Goal: Information Seeking & Learning: Learn about a topic

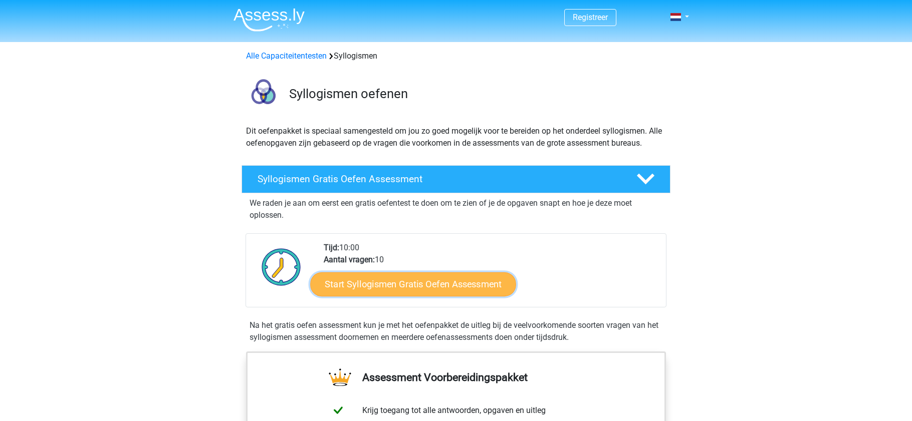
click at [368, 278] on link "Start Syllogismen Gratis Oefen Assessment" at bounding box center [414, 284] width 206 height 24
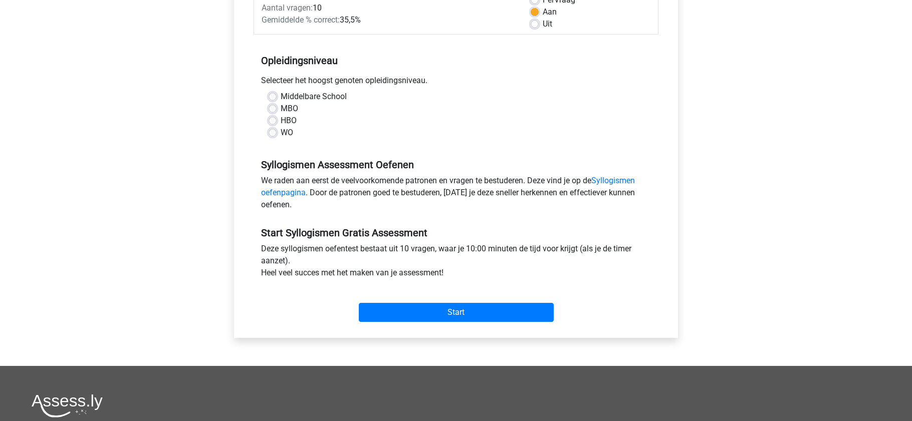
scroll to position [251, 0]
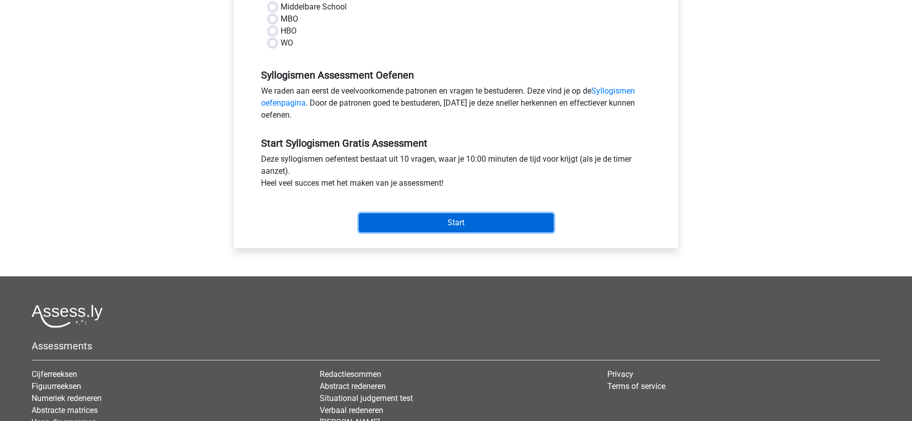
click at [442, 218] on input "Start" at bounding box center [456, 222] width 195 height 19
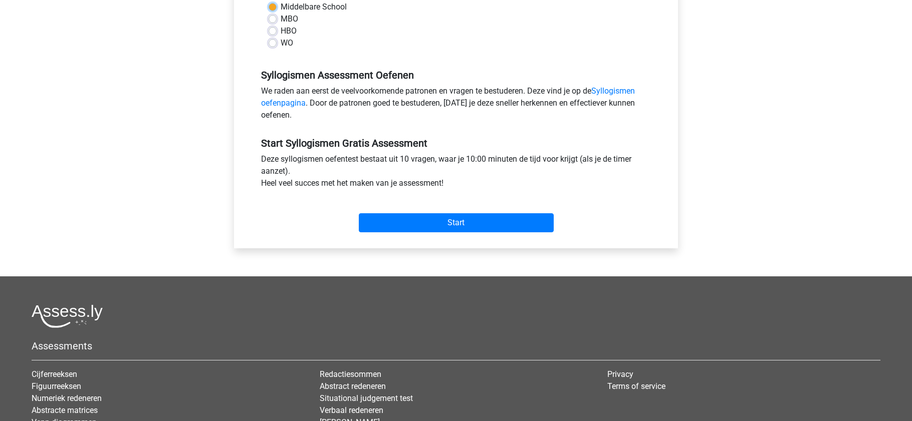
scroll to position [150, 0]
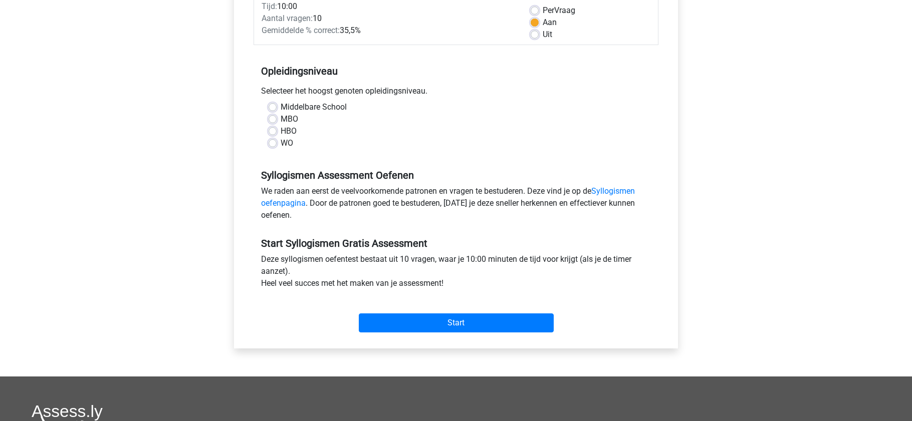
click at [285, 103] on label "Middelbare School" at bounding box center [314, 107] width 66 height 12
click at [277, 103] on input "Middelbare School" at bounding box center [273, 106] width 8 height 10
radio input "true"
click at [291, 120] on label "MBO" at bounding box center [290, 119] width 18 height 12
click at [277, 120] on input "MBO" at bounding box center [273, 118] width 8 height 10
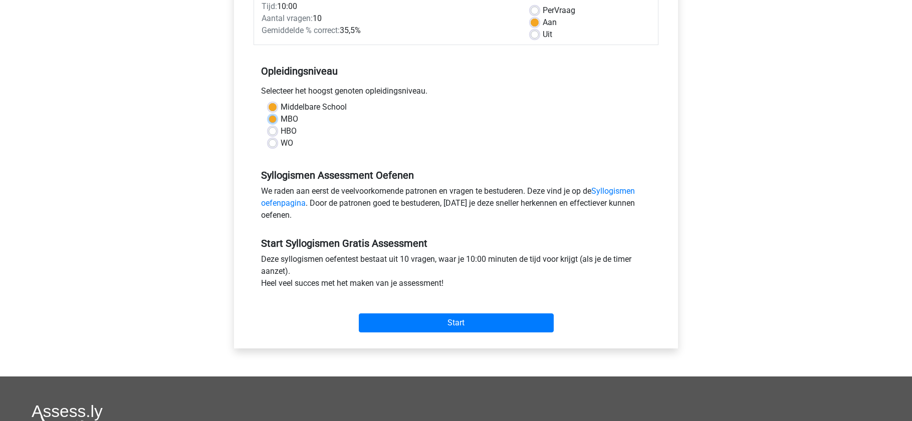
radio input "true"
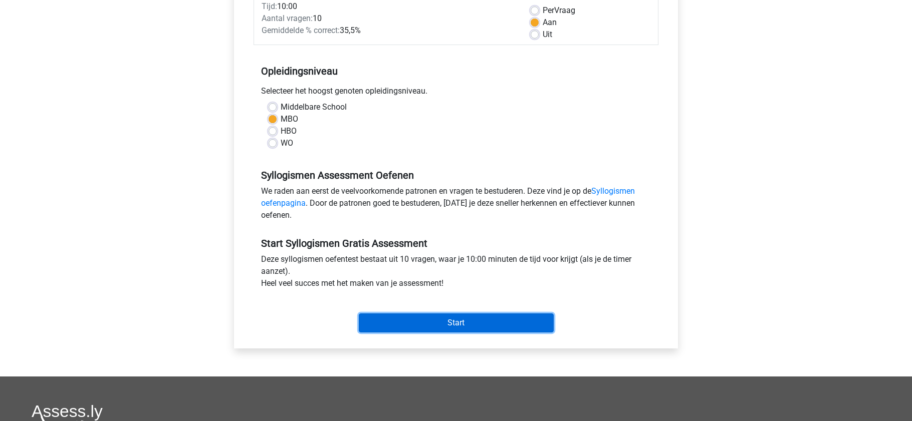
click at [458, 325] on input "Start" at bounding box center [456, 323] width 195 height 19
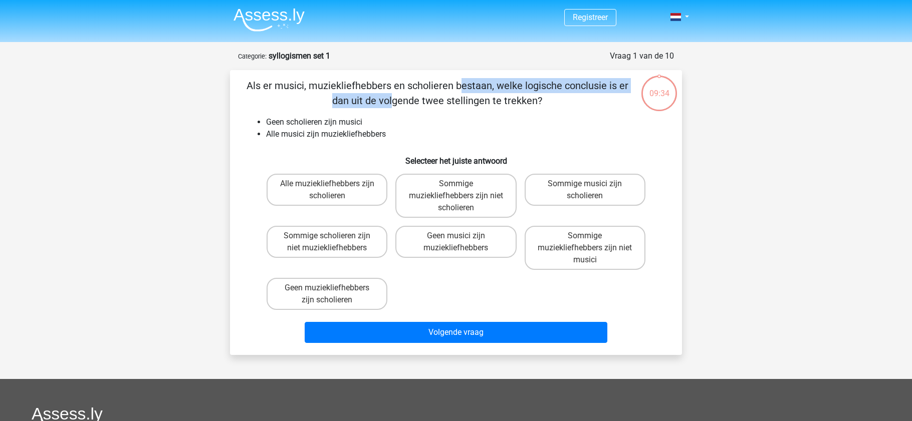
drag, startPoint x: 258, startPoint y: 86, endPoint x: 493, endPoint y: 93, distance: 235.6
click at [493, 93] on p "Als er musici, muziekliefhebbers en scholieren bestaan, welke logische conclusi…" at bounding box center [437, 93] width 382 height 30
drag, startPoint x: 479, startPoint y: 203, endPoint x: 478, endPoint y: 310, distance: 107.2
click at [478, 310] on div "Alle muziekliefhebbers zijn scholieren Sommige muziekliefhebbers zijn niet scho…" at bounding box center [456, 242] width 387 height 144
click at [444, 195] on label "Sommige muziekliefhebbers zijn niet scholieren" at bounding box center [455, 196] width 121 height 44
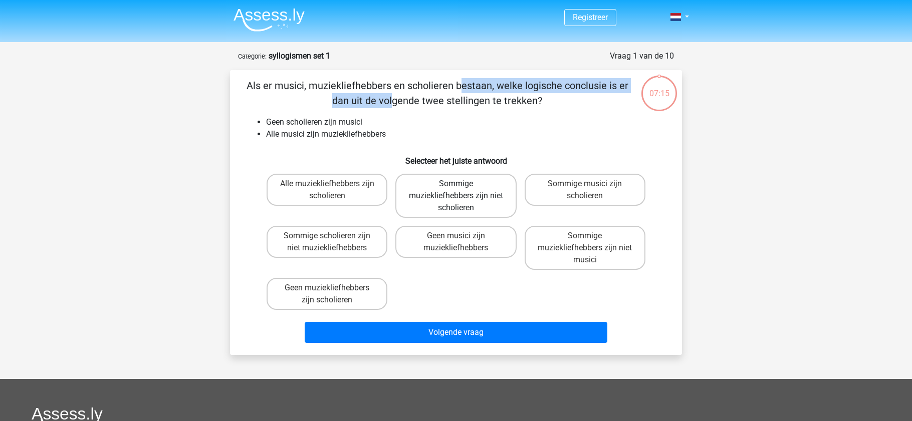
click at [456, 190] on input "Sommige muziekliefhebbers zijn niet scholieren" at bounding box center [459, 187] width 7 height 7
radio input "true"
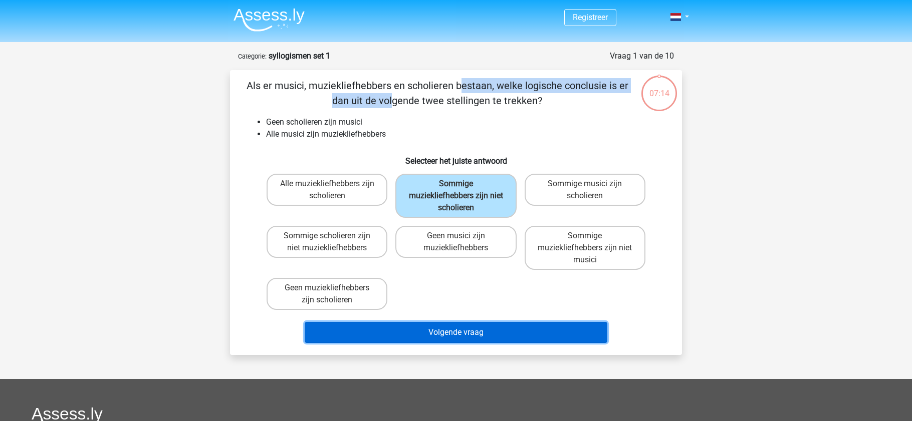
click at [478, 328] on button "Volgende vraag" at bounding box center [456, 332] width 303 height 21
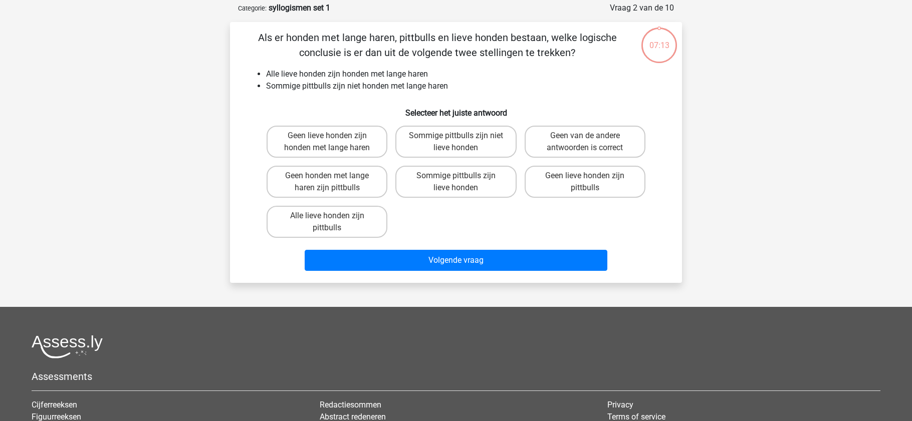
scroll to position [50, 0]
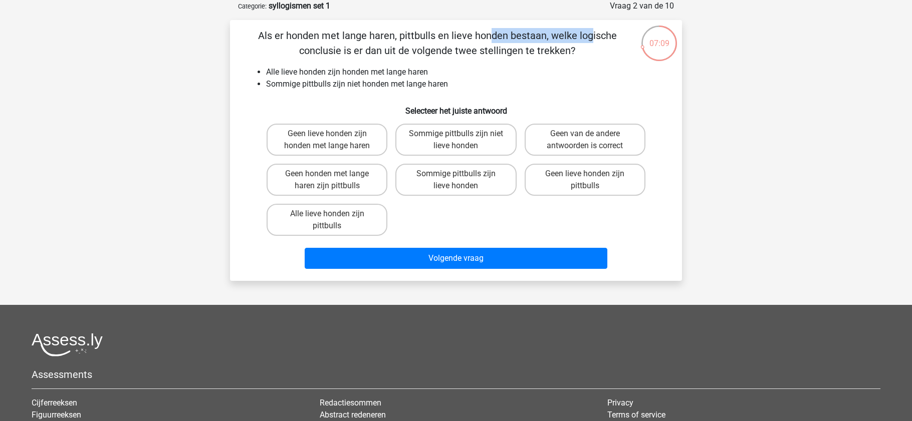
drag, startPoint x: 288, startPoint y: 34, endPoint x: 393, endPoint y: 32, distance: 105.2
click at [393, 32] on p "Als er honden met lange haren, pittbulls en lieve honden bestaan, welke logisch…" at bounding box center [437, 43] width 382 height 30
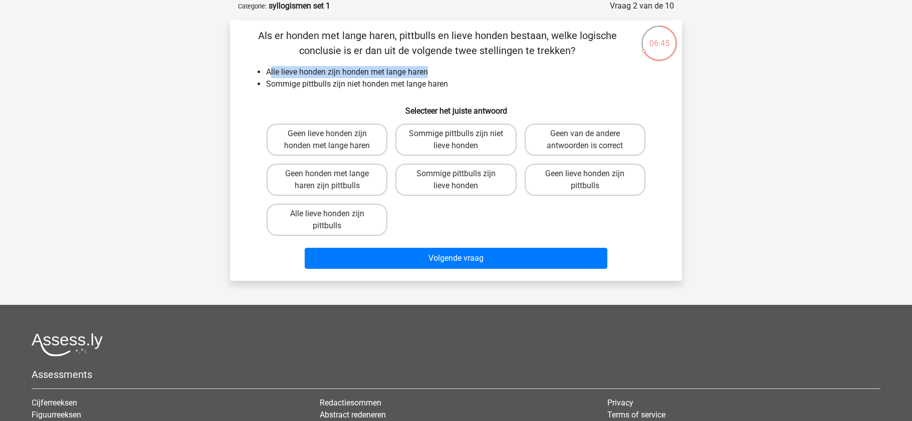
drag, startPoint x: 271, startPoint y: 71, endPoint x: 449, endPoint y: 77, distance: 178.9
click at [449, 77] on li "Alle lieve honden zijn honden met lange haren" at bounding box center [466, 72] width 400 height 12
click at [359, 186] on label "Geen honden met lange haren zijn pittbulls" at bounding box center [327, 180] width 121 height 32
click at [334, 180] on input "Geen honden met lange haren zijn pittbulls" at bounding box center [330, 177] width 7 height 7
radio input "true"
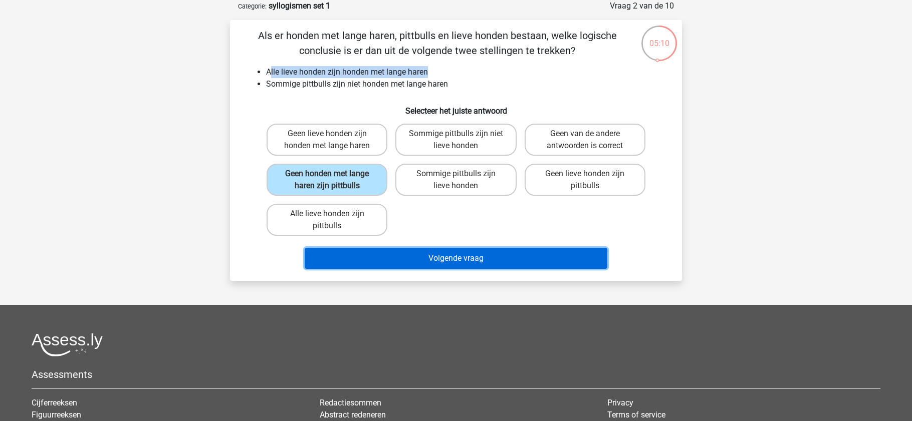
click at [455, 260] on button "Volgende vraag" at bounding box center [456, 258] width 303 height 21
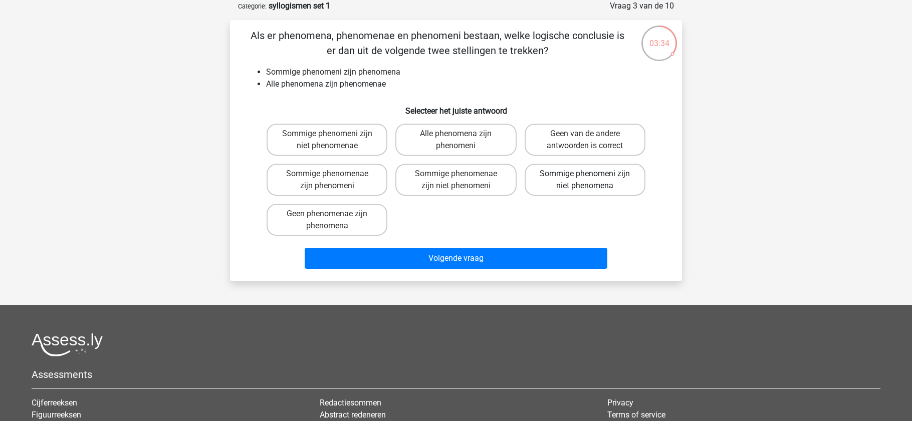
click at [573, 176] on label "Sommige phenomeni zijn niet phenomena" at bounding box center [585, 180] width 121 height 32
click at [585, 176] on input "Sommige phenomeni zijn niet phenomena" at bounding box center [588, 177] width 7 height 7
radio input "true"
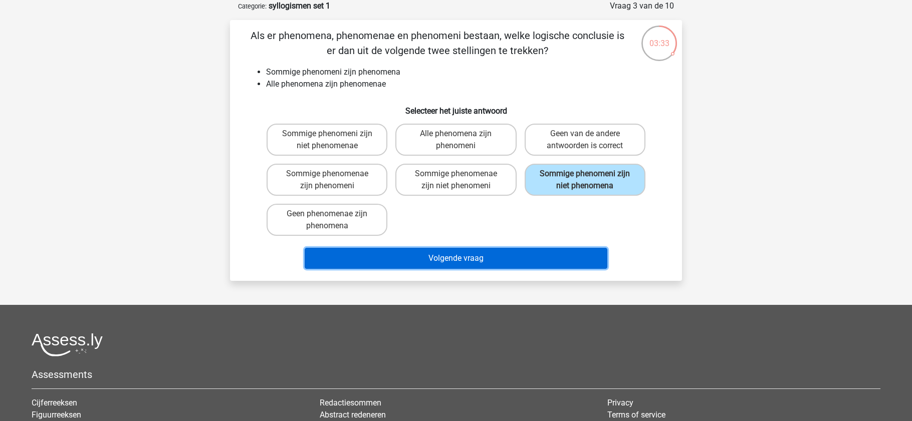
click at [540, 260] on button "Volgende vraag" at bounding box center [456, 258] width 303 height 21
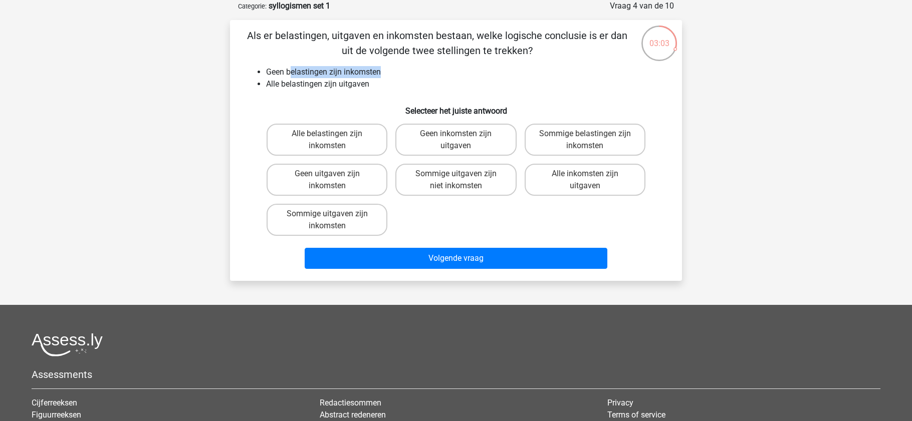
drag, startPoint x: 290, startPoint y: 71, endPoint x: 393, endPoint y: 70, distance: 103.2
click at [393, 70] on li "Geen belastingen zijn inkomsten" at bounding box center [466, 72] width 400 height 12
drag, startPoint x: 277, startPoint y: 85, endPoint x: 378, endPoint y: 84, distance: 101.2
click at [378, 84] on li "Alle belastingen zijn uitgaven" at bounding box center [466, 84] width 400 height 12
click at [474, 185] on label "Sommige uitgaven zijn niet inkomsten" at bounding box center [455, 180] width 121 height 32
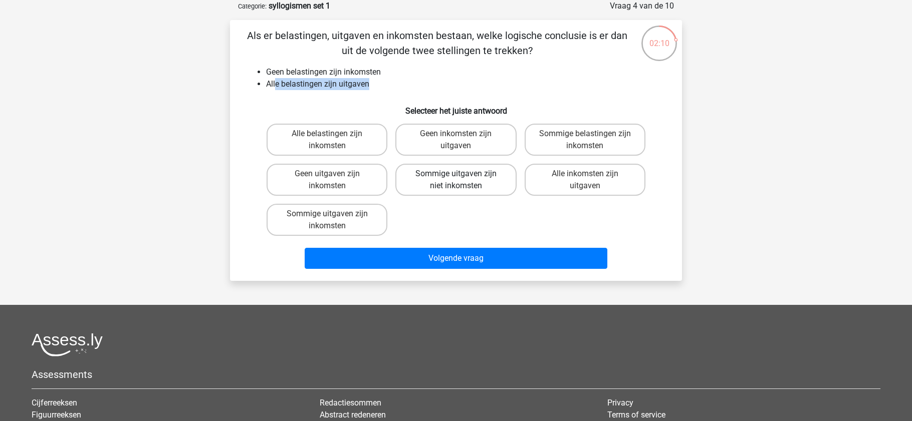
click at [462, 180] on input "Sommige uitgaven zijn niet inkomsten" at bounding box center [459, 177] width 7 height 7
radio input "true"
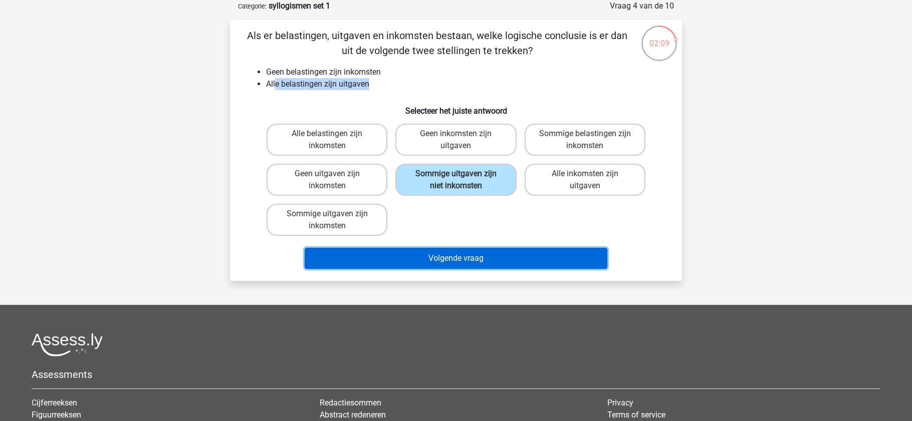
click at [466, 251] on button "Volgende vraag" at bounding box center [456, 258] width 303 height 21
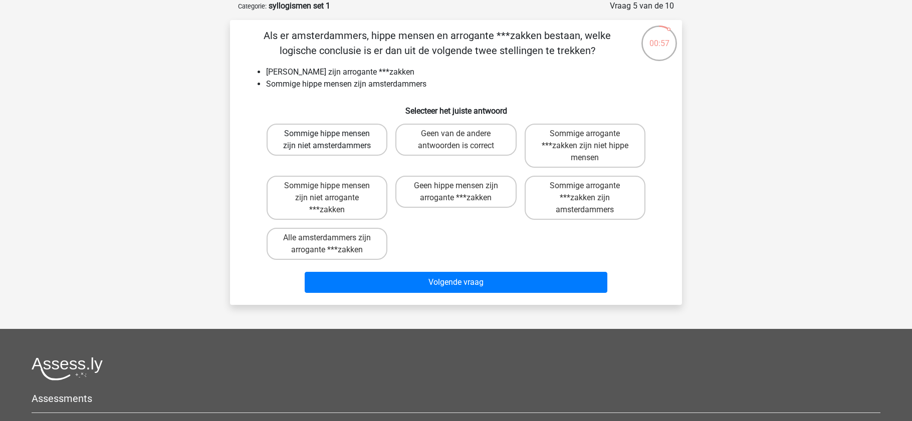
click at [344, 143] on label "Sommige hippe mensen zijn niet amsterdammers" at bounding box center [327, 140] width 121 height 32
click at [334, 140] on input "Sommige hippe mensen zijn niet amsterdammers" at bounding box center [330, 137] width 7 height 7
radio input "true"
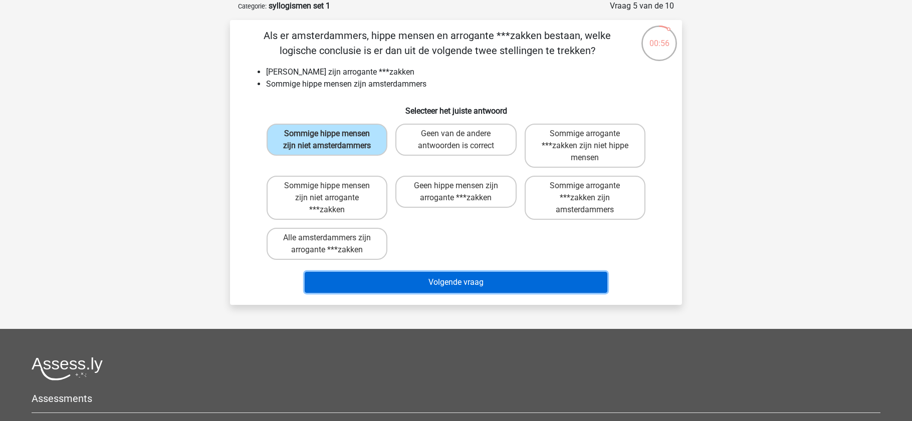
click at [457, 284] on button "Volgende vraag" at bounding box center [456, 282] width 303 height 21
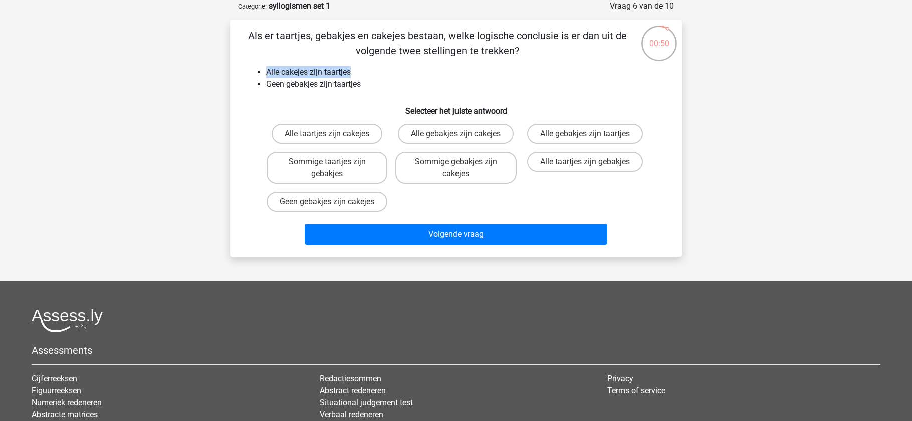
drag, startPoint x: 266, startPoint y: 71, endPoint x: 376, endPoint y: 67, distance: 110.3
click at [376, 67] on li "Alle cakejes zijn taartjes" at bounding box center [466, 72] width 400 height 12
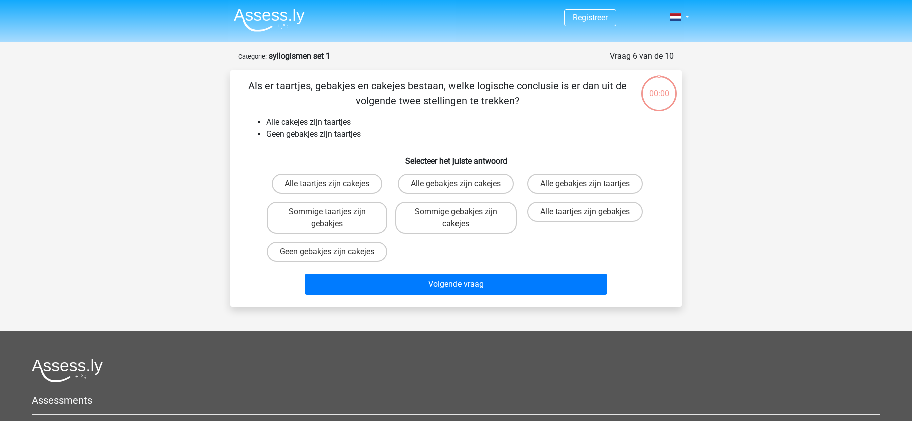
scroll to position [50, 0]
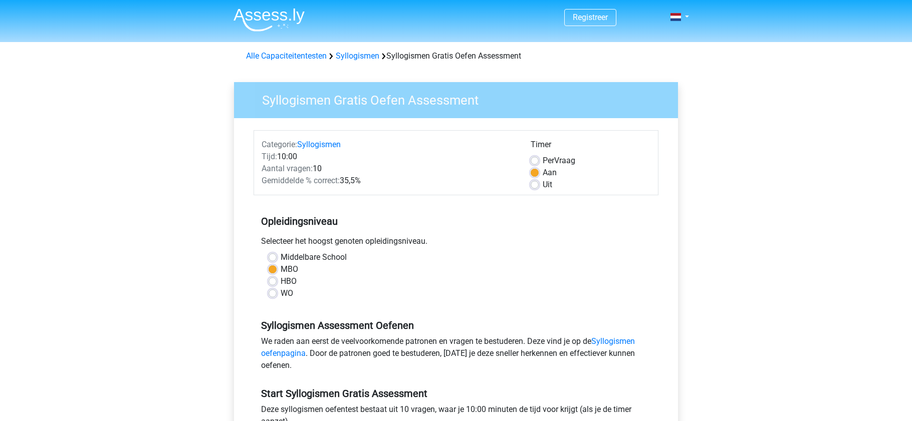
scroll to position [150, 0]
